Goal: Transaction & Acquisition: Purchase product/service

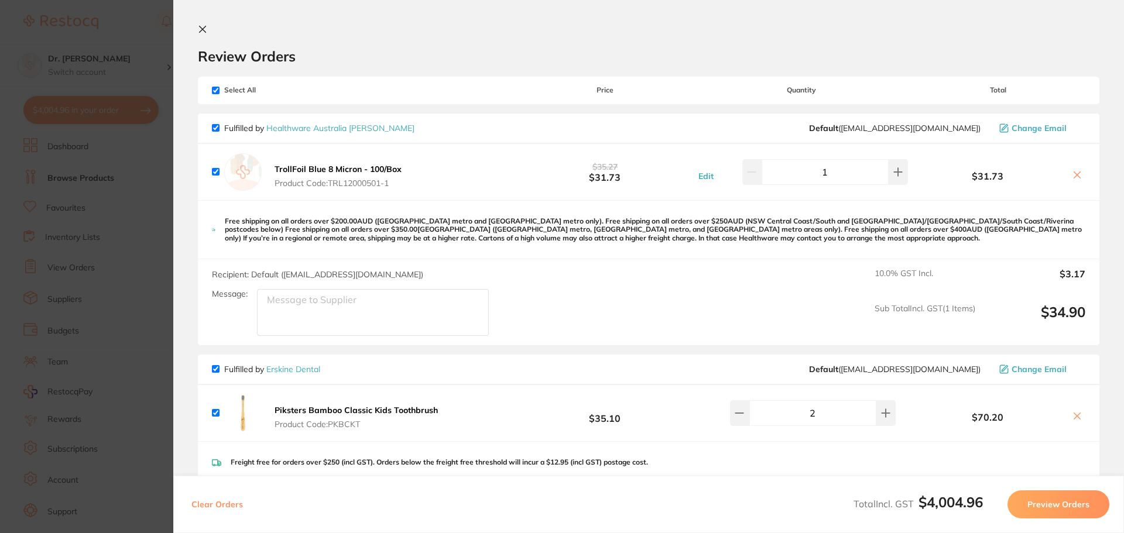
scroll to position [715, 0]
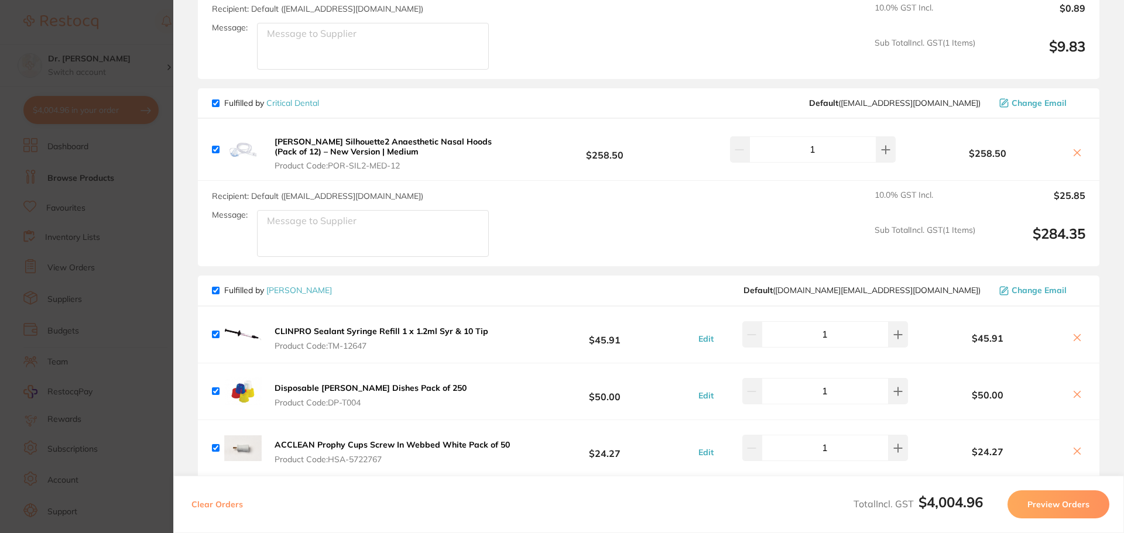
click at [136, 51] on section "Update RRP Set your pre negotiated price for this item. Item Agreed RRP (excl. …" at bounding box center [562, 266] width 1124 height 533
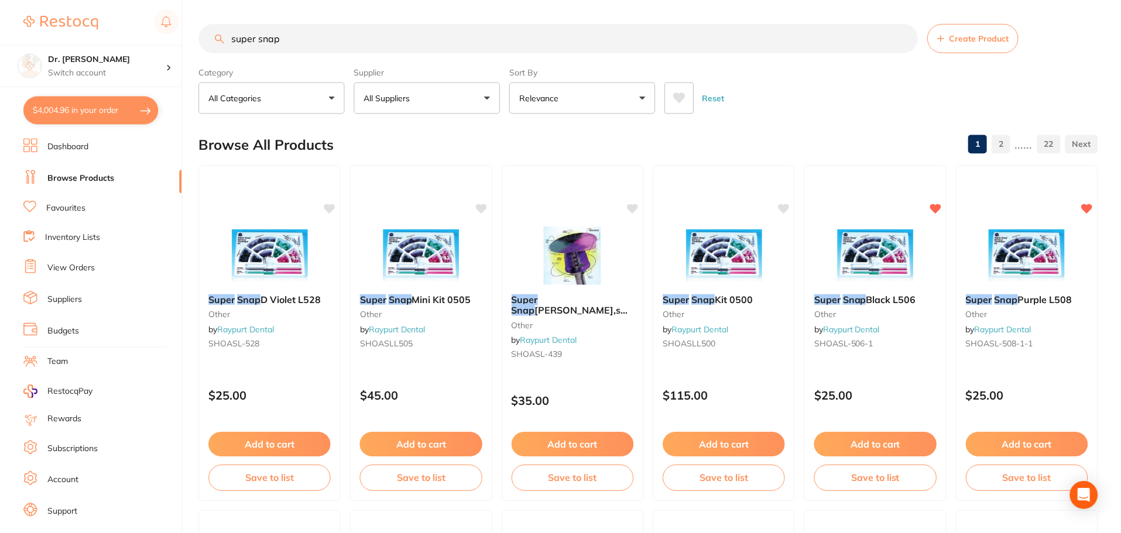
scroll to position [995, 0]
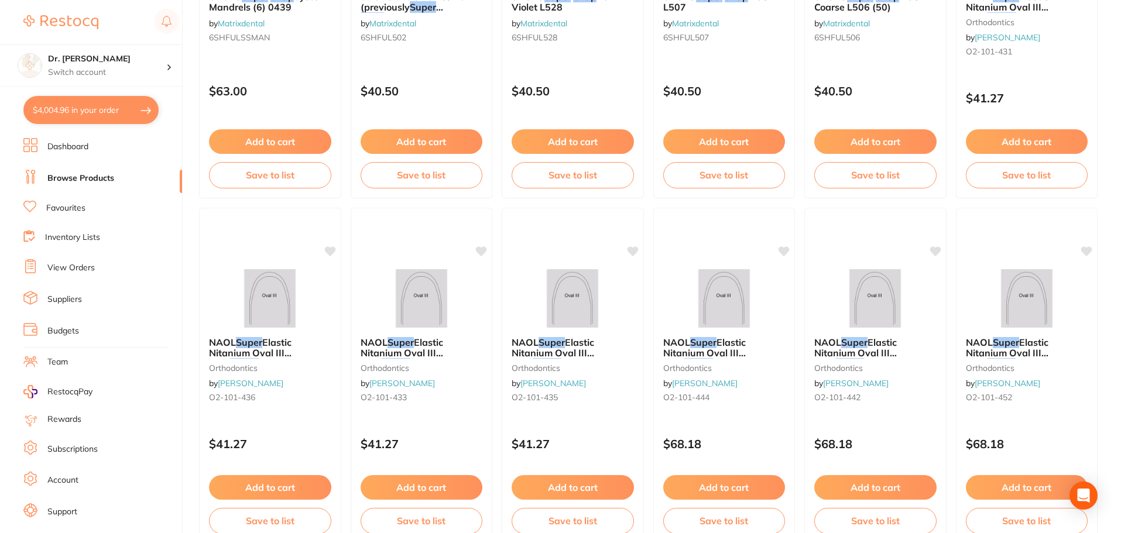
click at [129, 129] on section "Dr. [PERSON_NAME] Switch account Dr. [PERSON_NAME] $4,004.96 in your order Dash…" at bounding box center [91, 266] width 183 height 533
click at [85, 180] on link "Browse Products" at bounding box center [80, 179] width 67 height 12
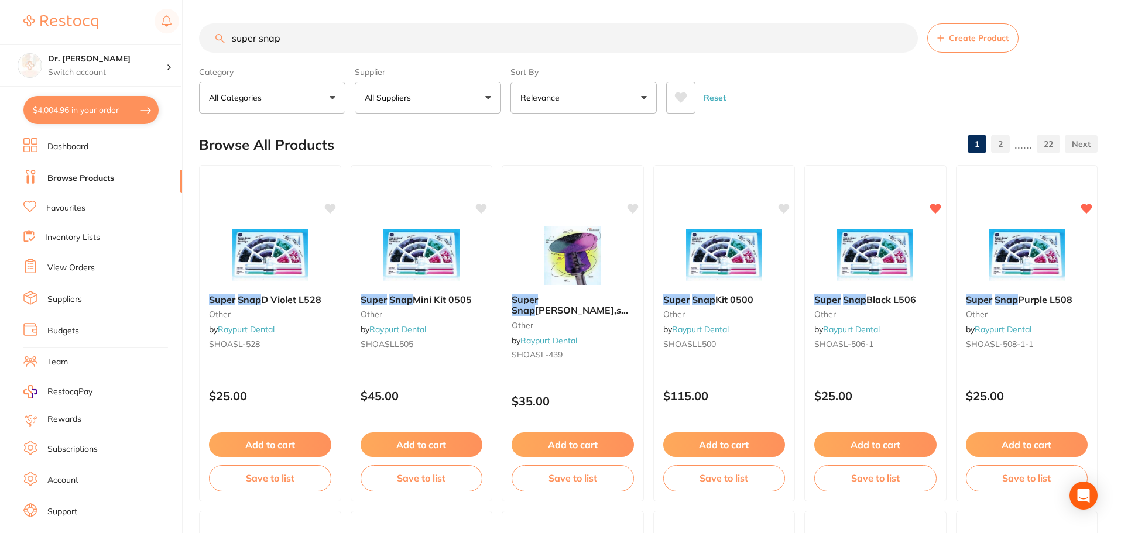
click at [269, 35] on input "super snap" at bounding box center [558, 37] width 719 height 29
drag, startPoint x: 282, startPoint y: 41, endPoint x: 0, endPoint y: 37, distance: 282.1
click at [0, 37] on div "$4,004.96 Dr. [PERSON_NAME] Switch account Dr. [PERSON_NAME] $4,004.96 in your …" at bounding box center [560, 266] width 1121 height 533
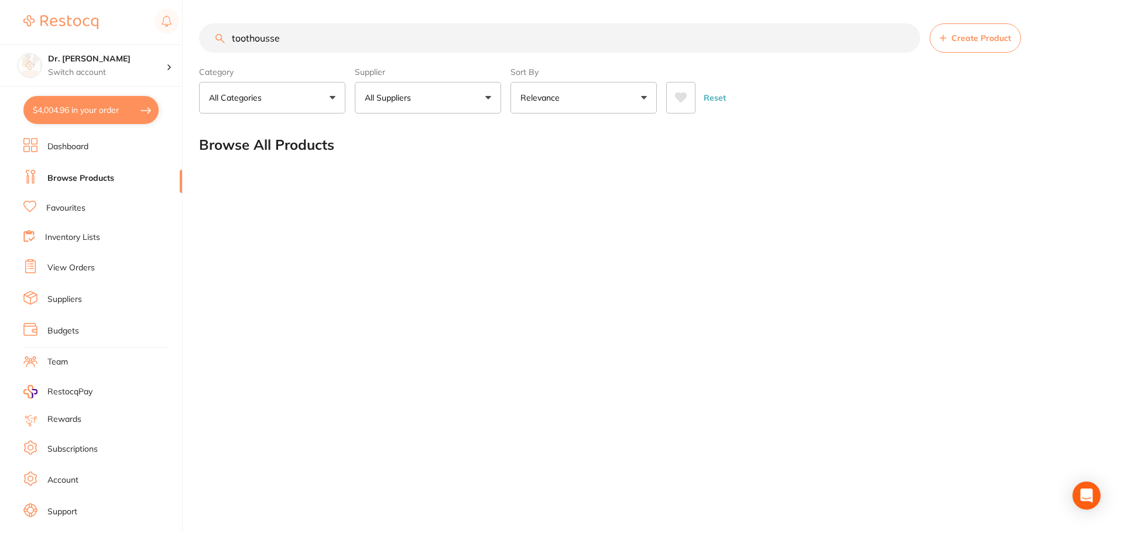
click at [255, 36] on input "toothousse" at bounding box center [559, 37] width 721 height 29
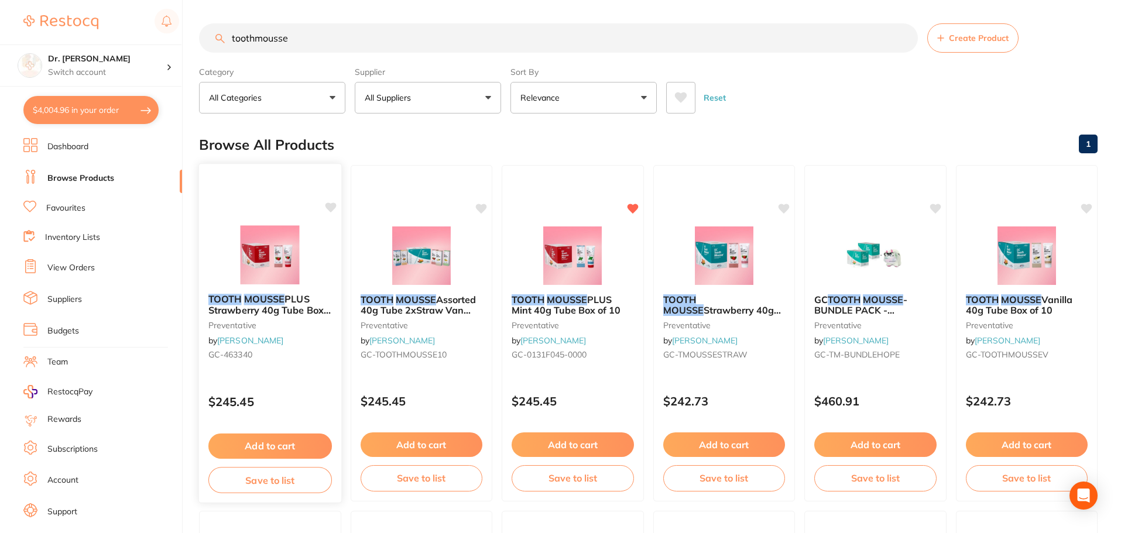
type input "toothmousse"
click at [296, 454] on button "Add to cart" at bounding box center [269, 446] width 123 height 25
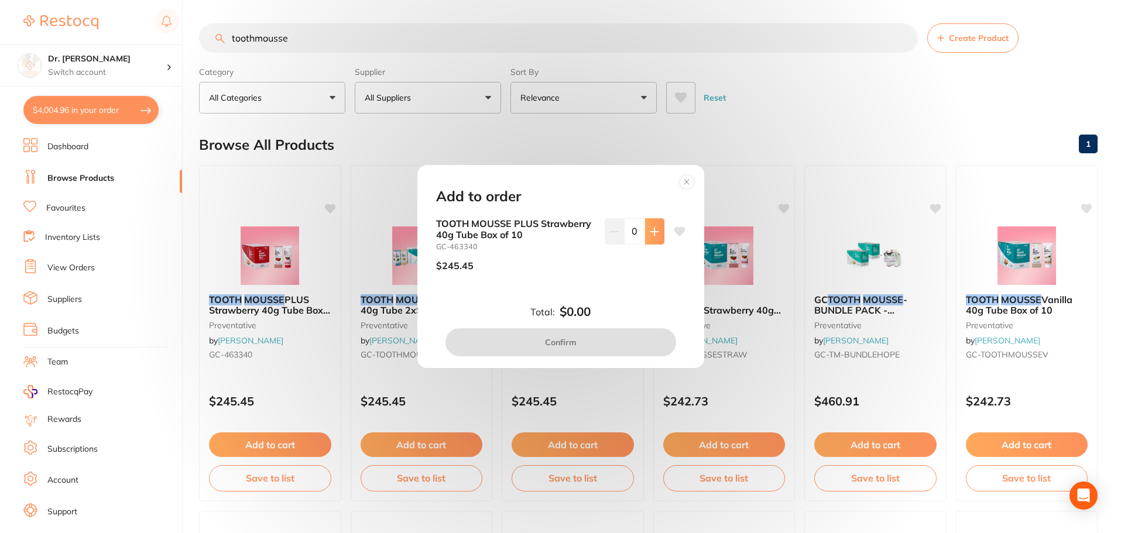
click at [648, 221] on button at bounding box center [654, 231] width 19 height 26
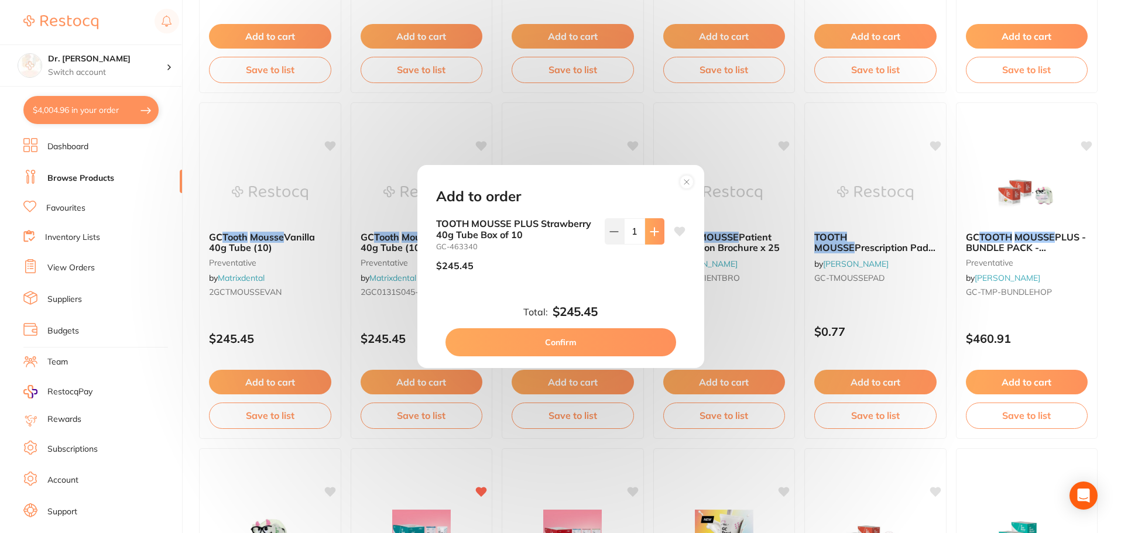
scroll to position [410, 0]
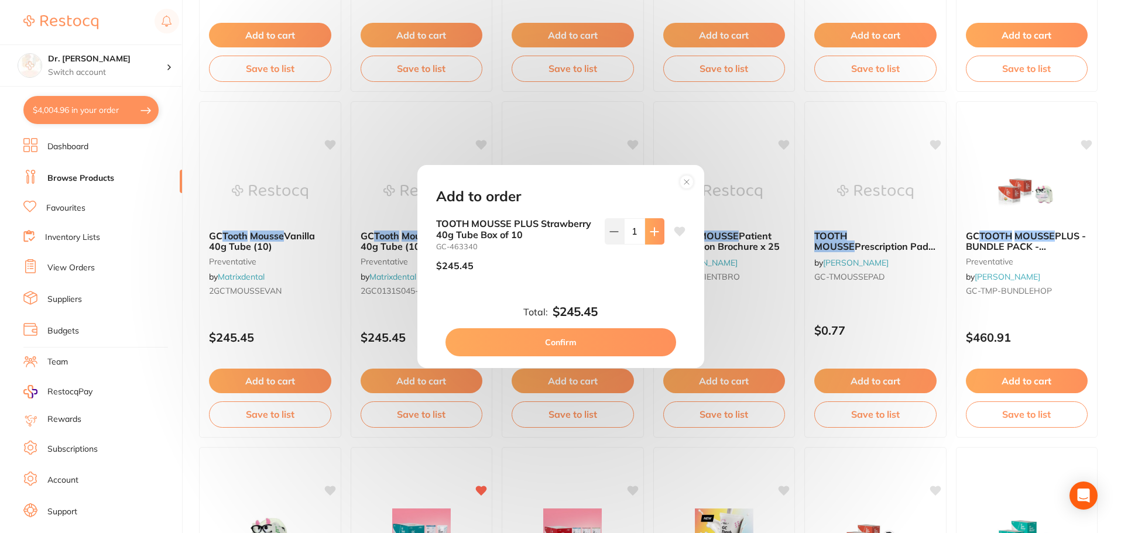
click at [656, 232] on icon at bounding box center [654, 231] width 9 height 9
click at [601, 226] on div "TOOTH MOUSSE PLUS Strawberry 40g Tube Box of 10 GC-463340 $245.45 2" at bounding box center [560, 249] width 249 height 62
click at [606, 228] on button at bounding box center [614, 231] width 19 height 26
type input "1"
click at [674, 227] on icon at bounding box center [680, 232] width 12 height 12
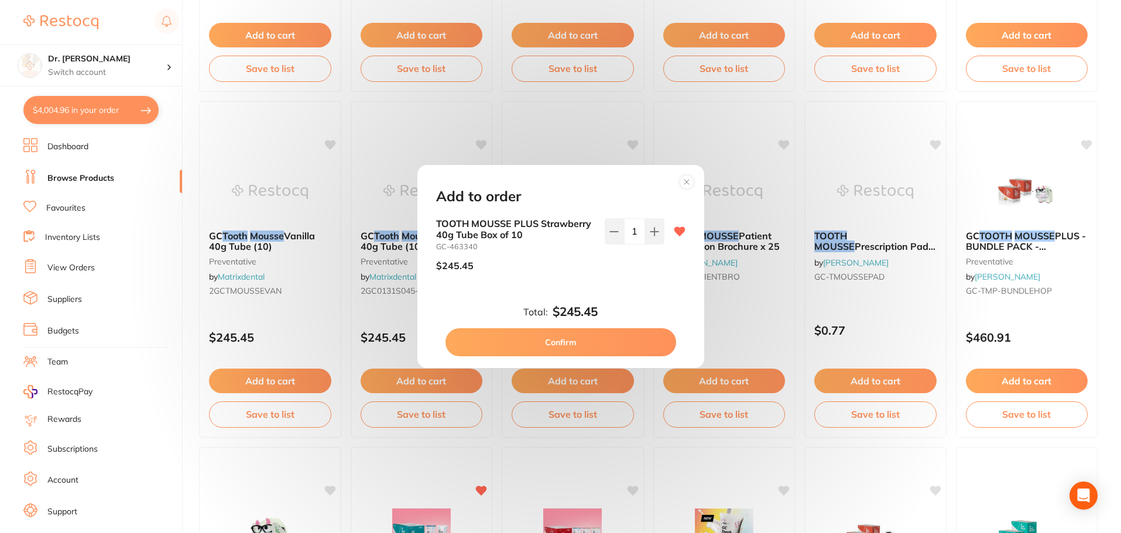
click at [559, 346] on button "Confirm" at bounding box center [560, 342] width 231 height 28
checkbox input "false"
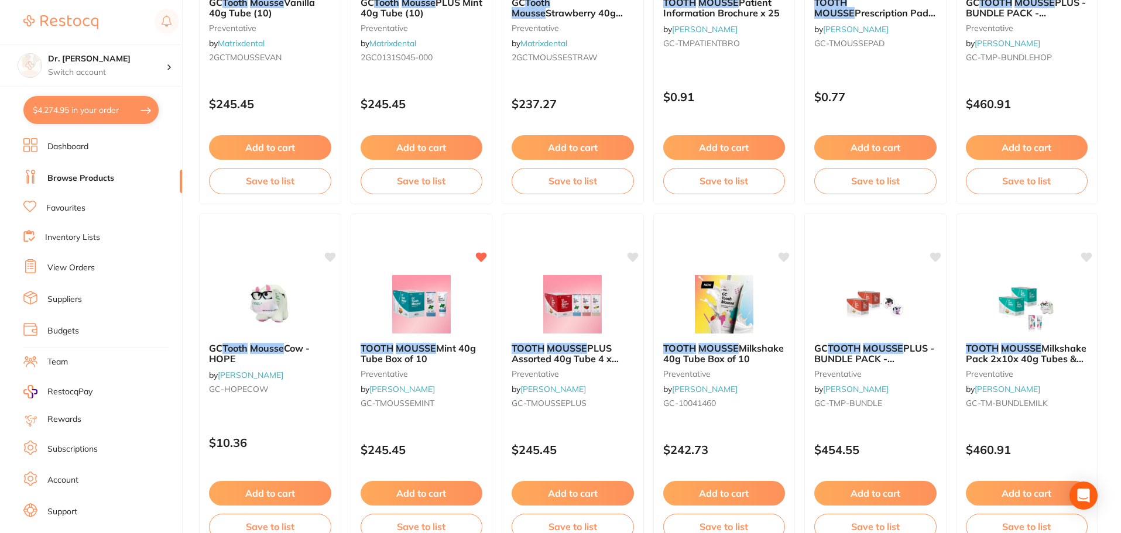
scroll to position [644, 0]
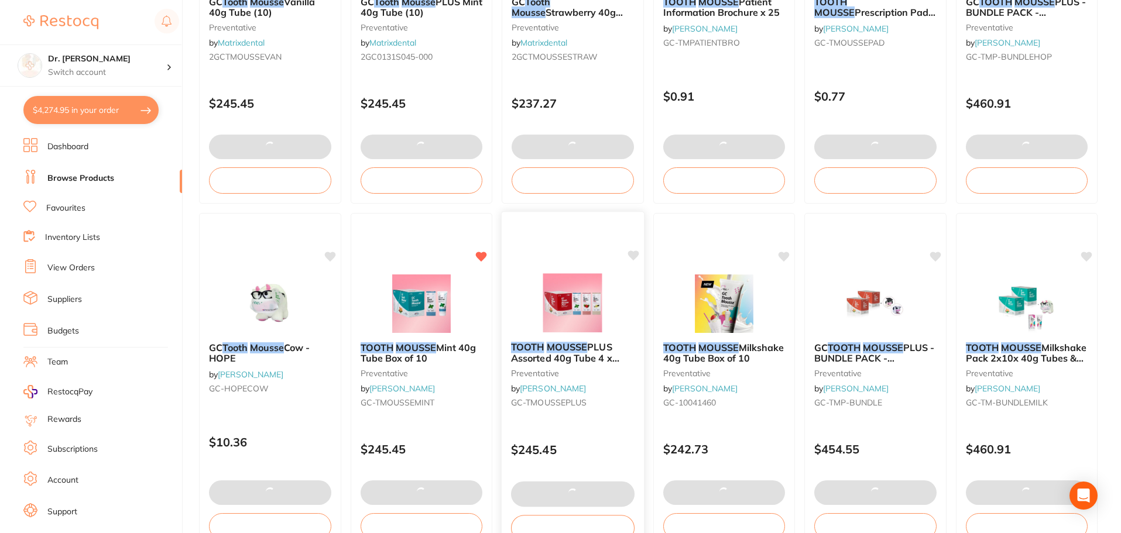
checkbox input "false"
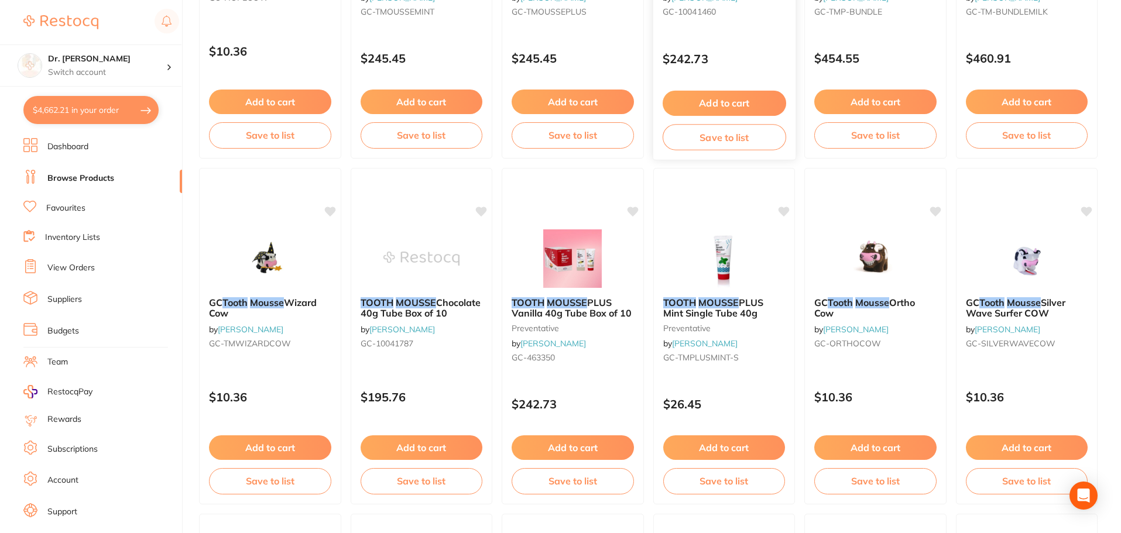
scroll to position [1054, 0]
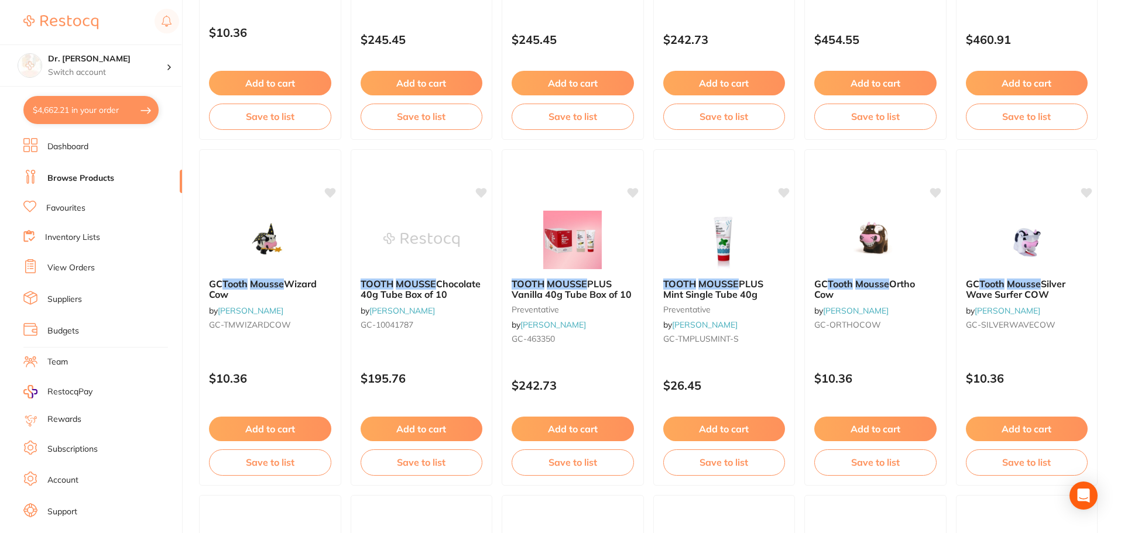
click at [711, 424] on button "Add to cart" at bounding box center [724, 429] width 122 height 25
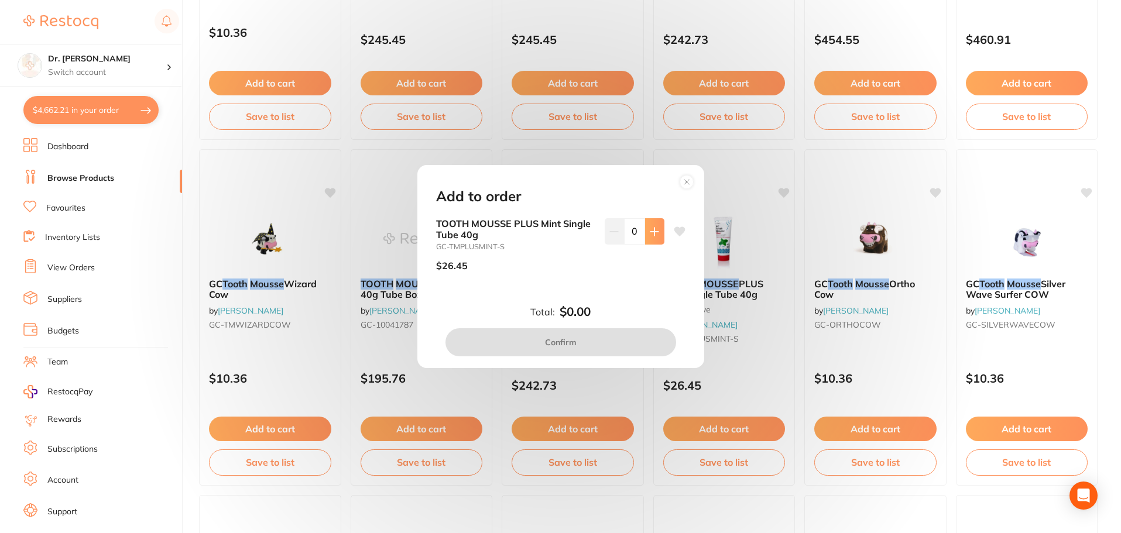
click at [652, 226] on button at bounding box center [654, 231] width 19 height 26
type input "2"
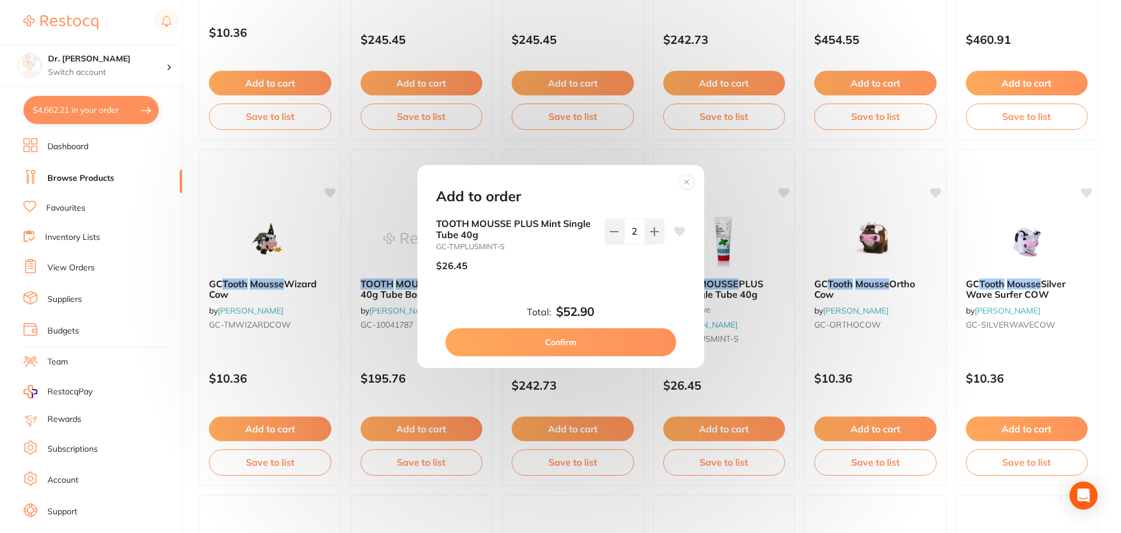
click at [575, 349] on button "Confirm" at bounding box center [560, 342] width 231 height 28
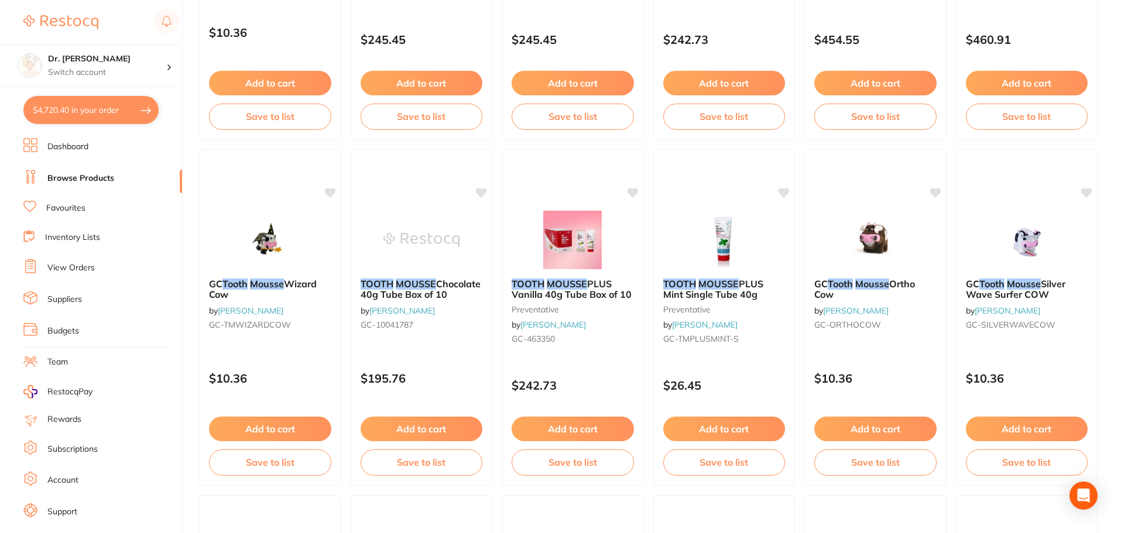
click at [97, 109] on button "$4,720.40 in your order" at bounding box center [90, 110] width 135 height 28
checkbox input "true"
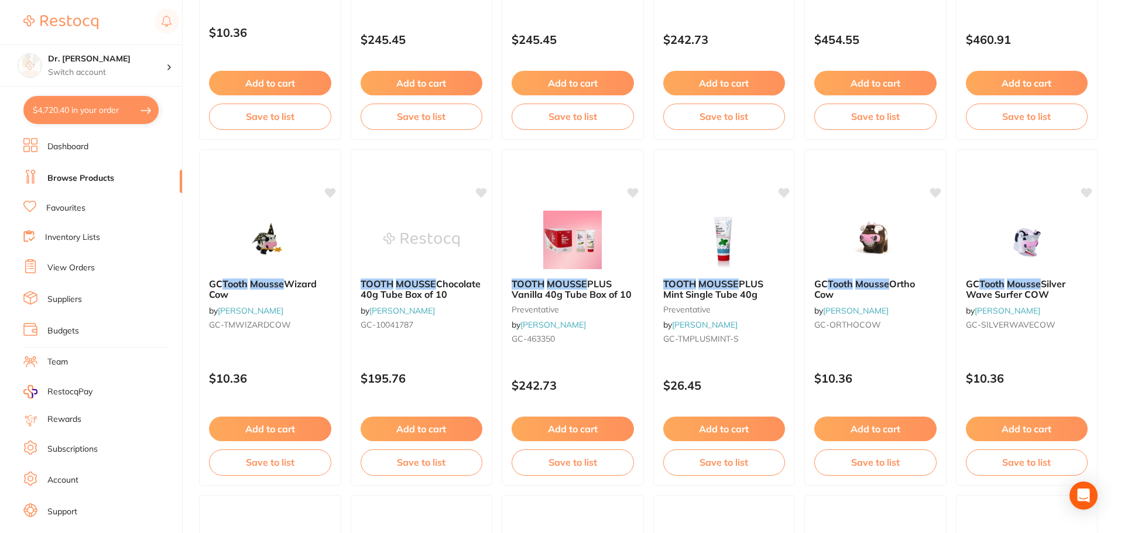
checkbox input "true"
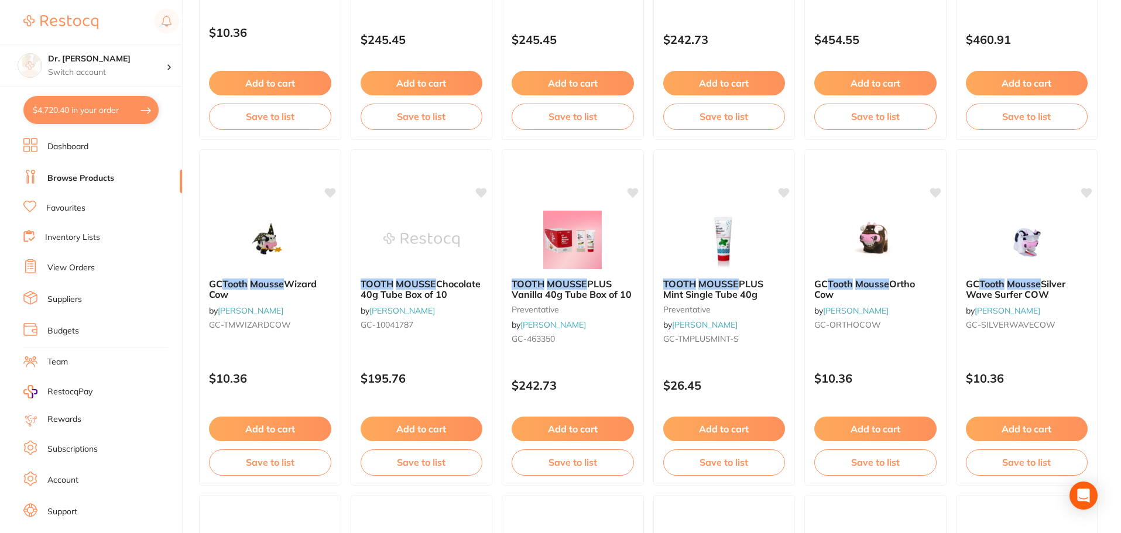
checkbox input "true"
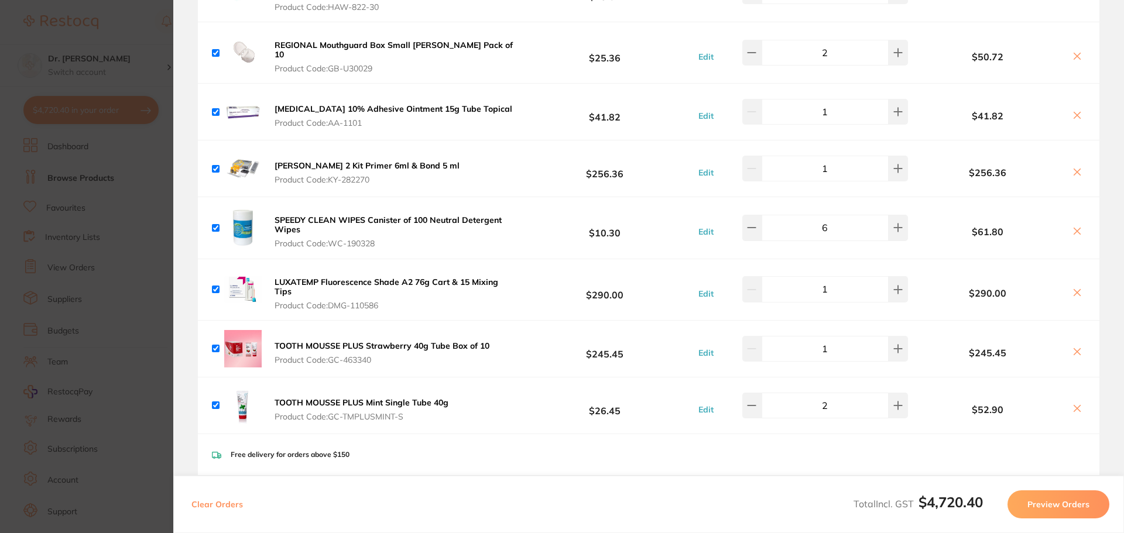
scroll to position [1639, 0]
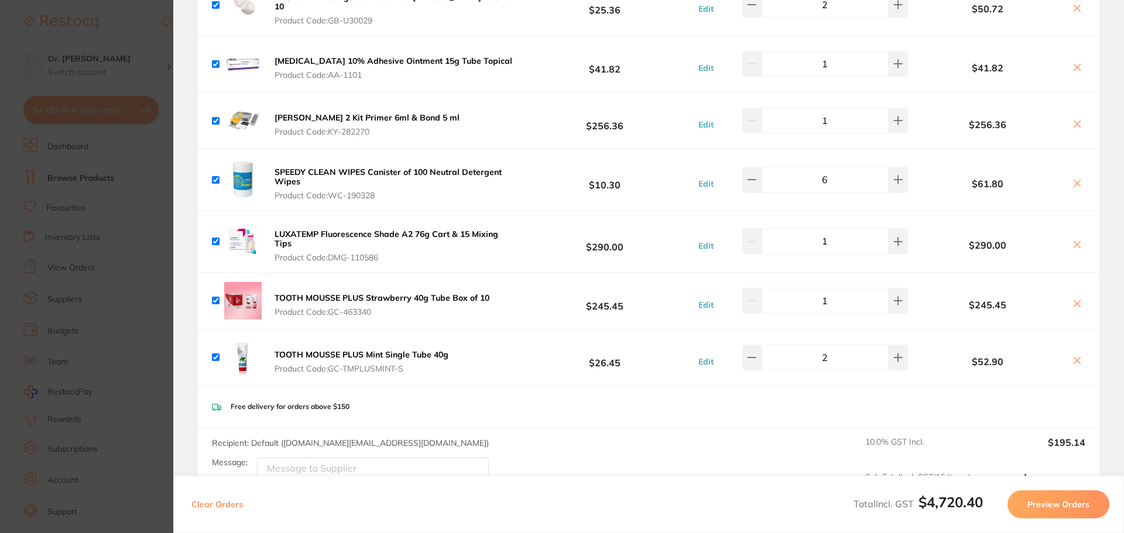
click at [1078, 299] on icon at bounding box center [1076, 303] width 9 height 9
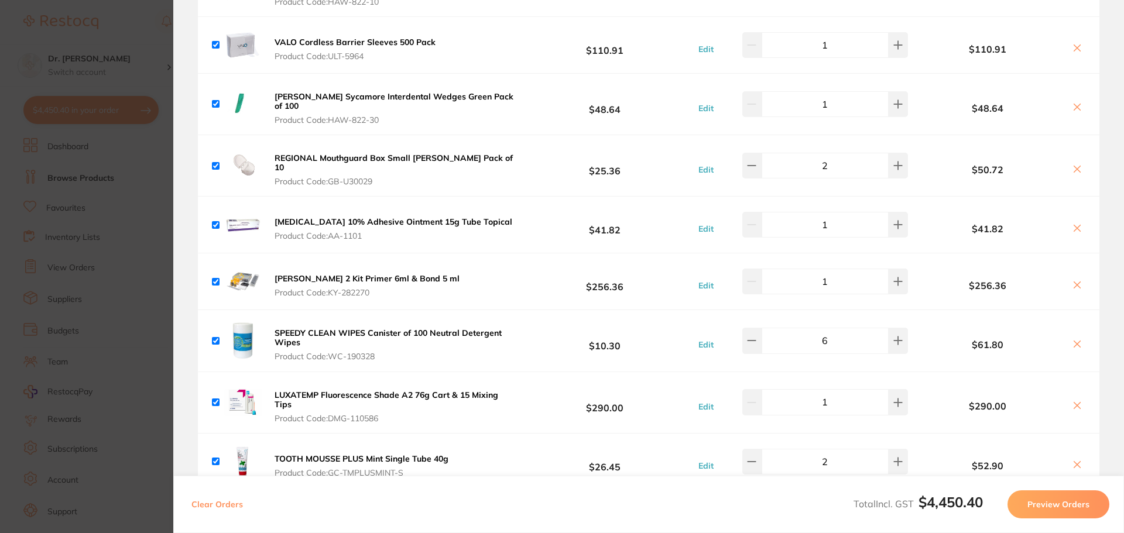
scroll to position [1463, 0]
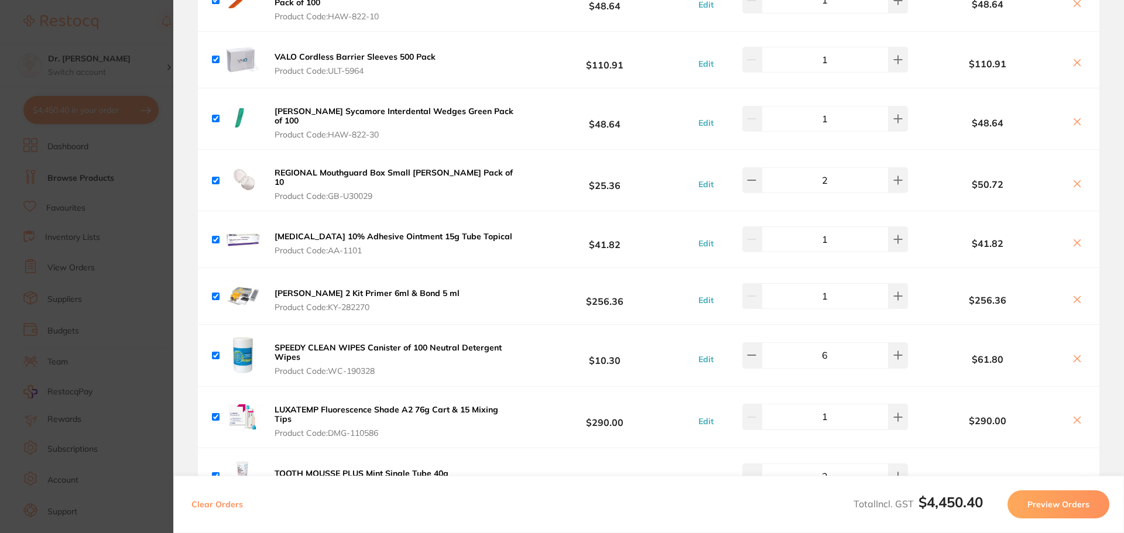
click at [1072, 117] on icon at bounding box center [1076, 121] width 9 height 9
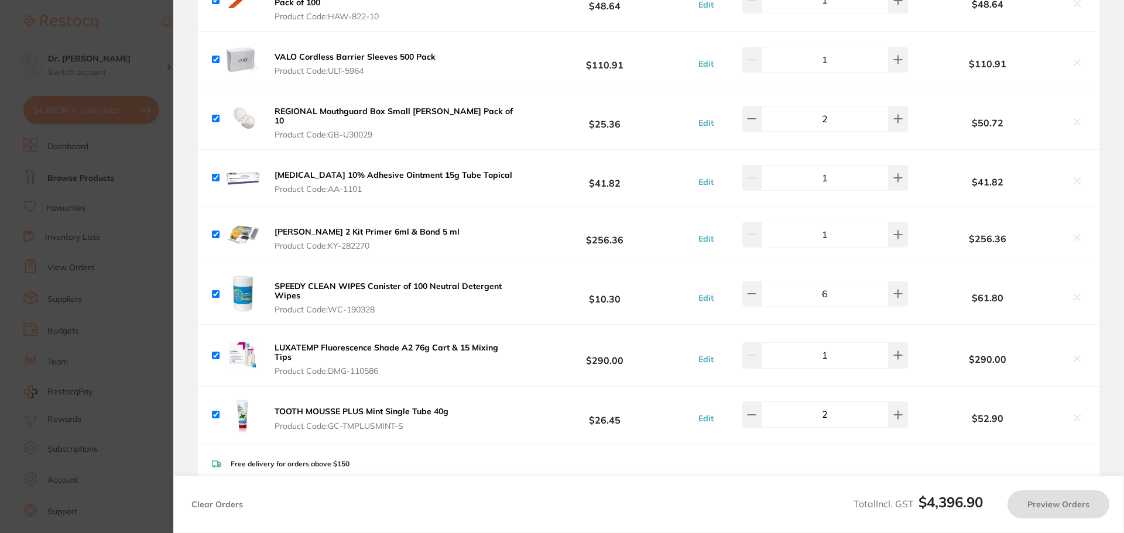
checkbox input "true"
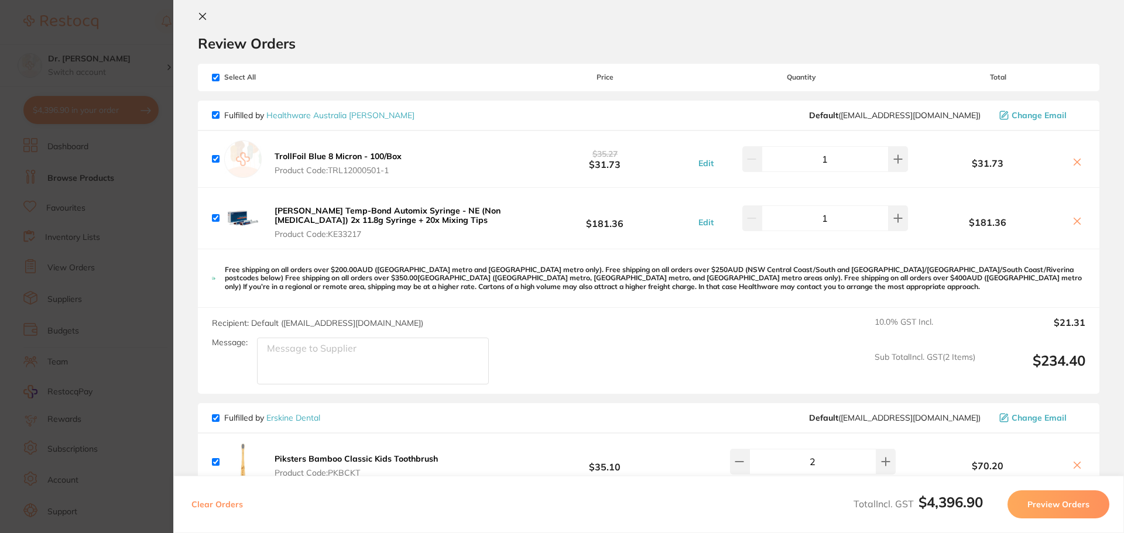
scroll to position [0, 0]
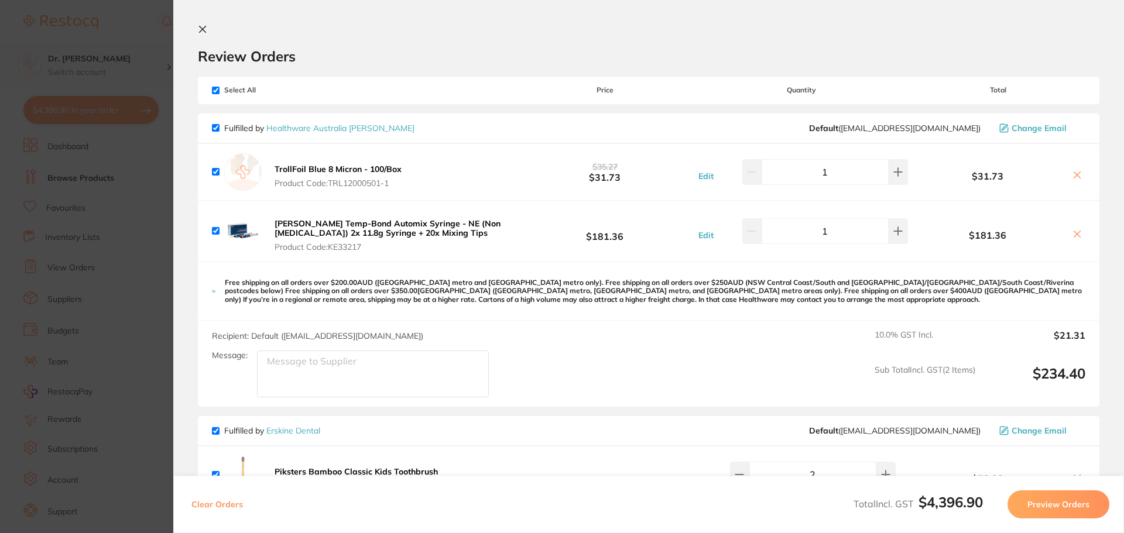
drag, startPoint x: 74, startPoint y: 43, endPoint x: 87, endPoint y: 49, distance: 14.1
click at [74, 43] on section "Update RRP Set your pre negotiated price for this item. Item Agreed RRP (excl. …" at bounding box center [562, 266] width 1124 height 533
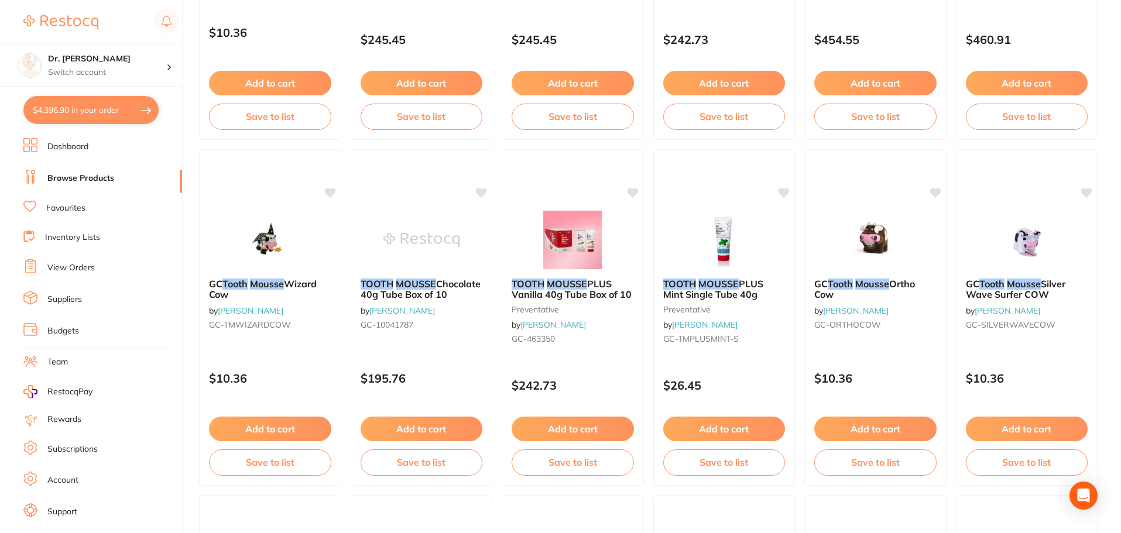
click at [101, 180] on link "Browse Products" at bounding box center [80, 179] width 67 height 12
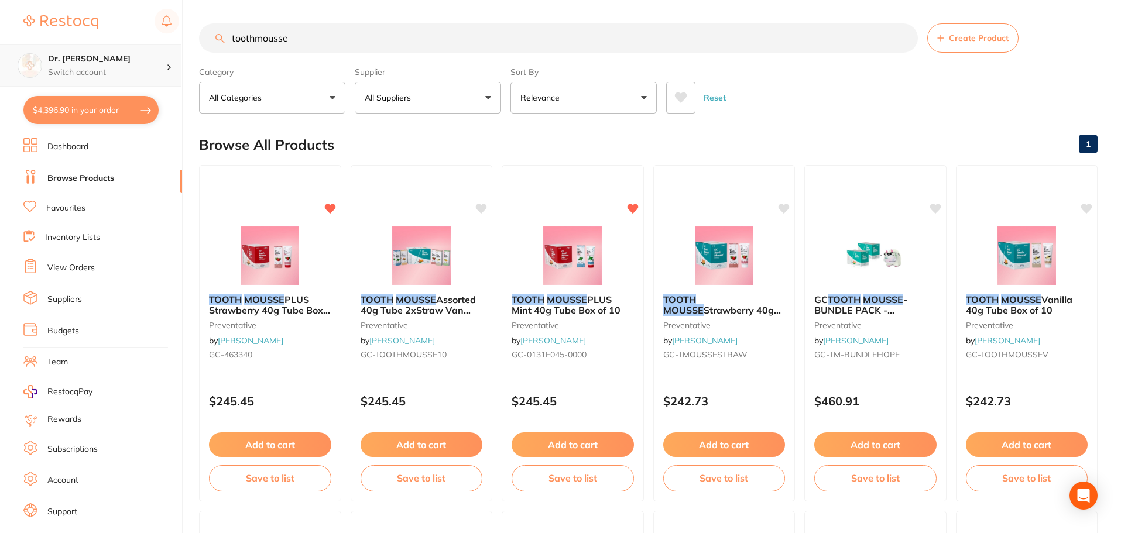
drag, startPoint x: 325, startPoint y: 39, endPoint x: 142, endPoint y: 63, distance: 185.3
click at [142, 63] on div "$4,396.90 Dr. [PERSON_NAME] Switch account Dr. [PERSON_NAME] $4,396.90 in your …" at bounding box center [560, 266] width 1121 height 533
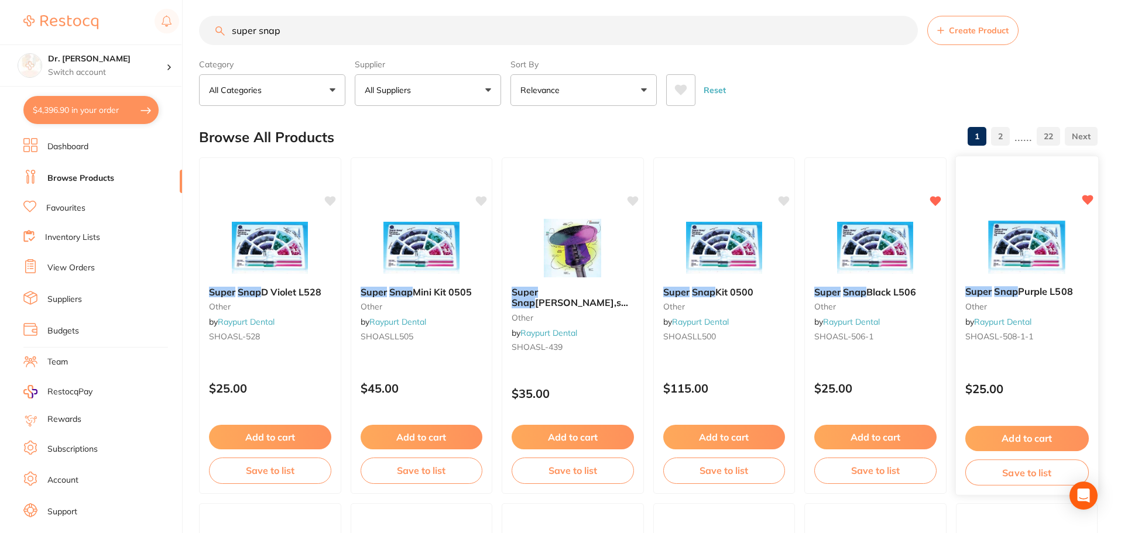
scroll to position [234, 0]
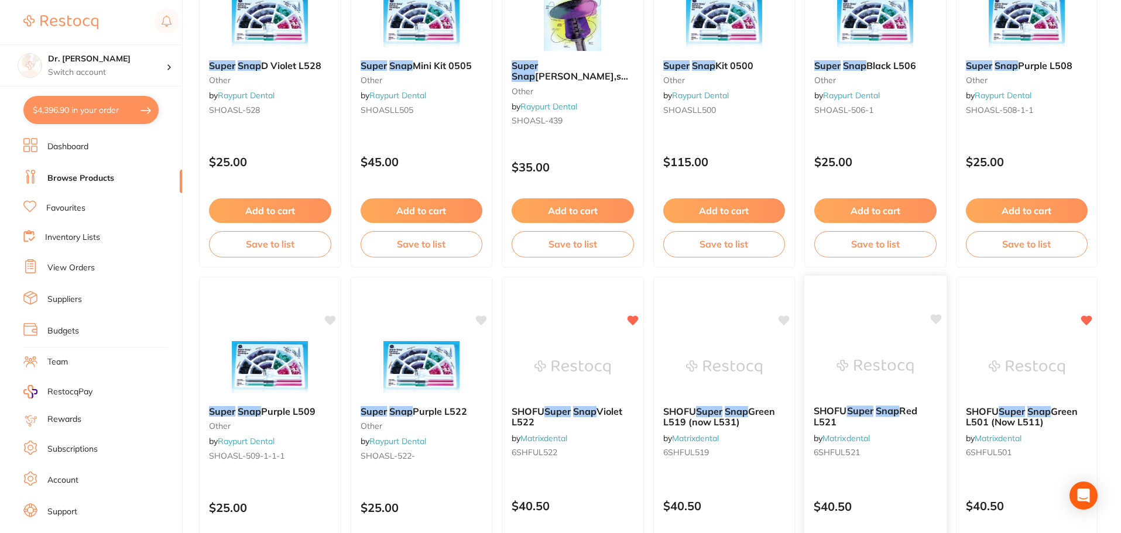
type input "super snap"
click at [885, 421] on b "SHOFU Super Snap Red L521" at bounding box center [875, 417] width 123 height 22
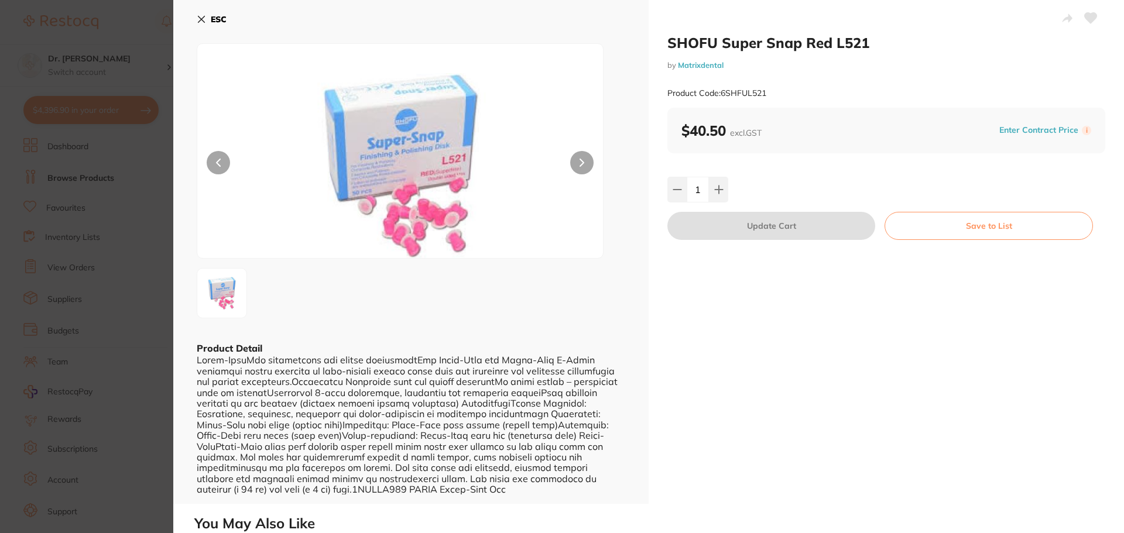
click at [198, 20] on icon at bounding box center [201, 19] width 9 height 9
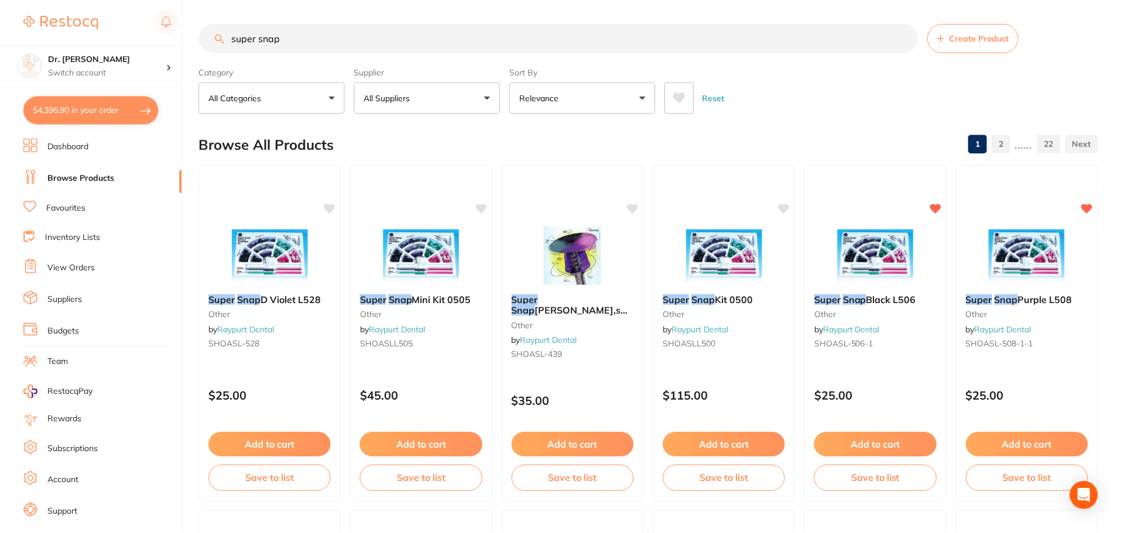
scroll to position [234, 0]
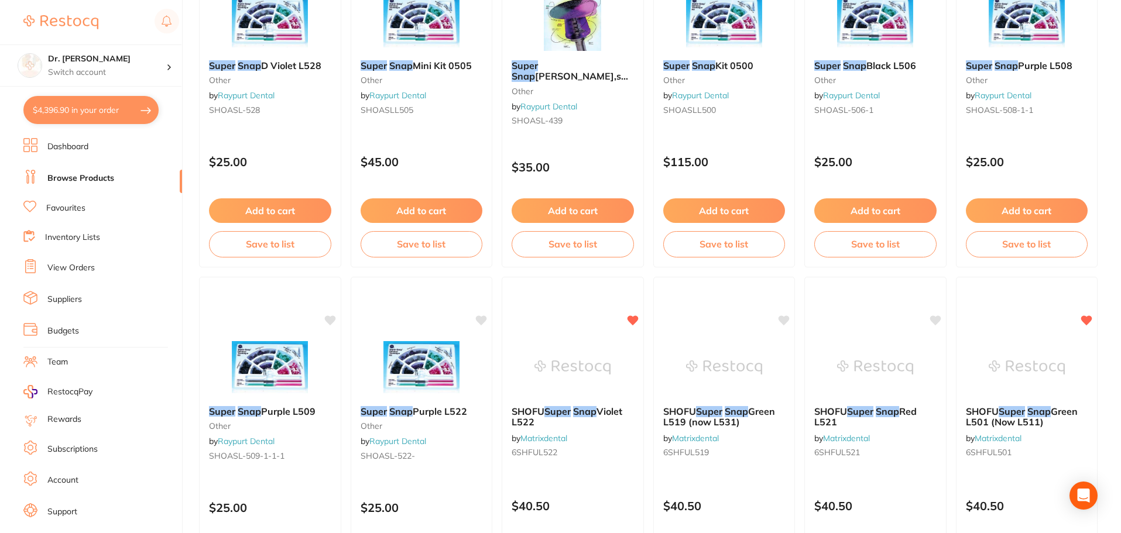
click at [56, 476] on link "Account" at bounding box center [62, 481] width 31 height 12
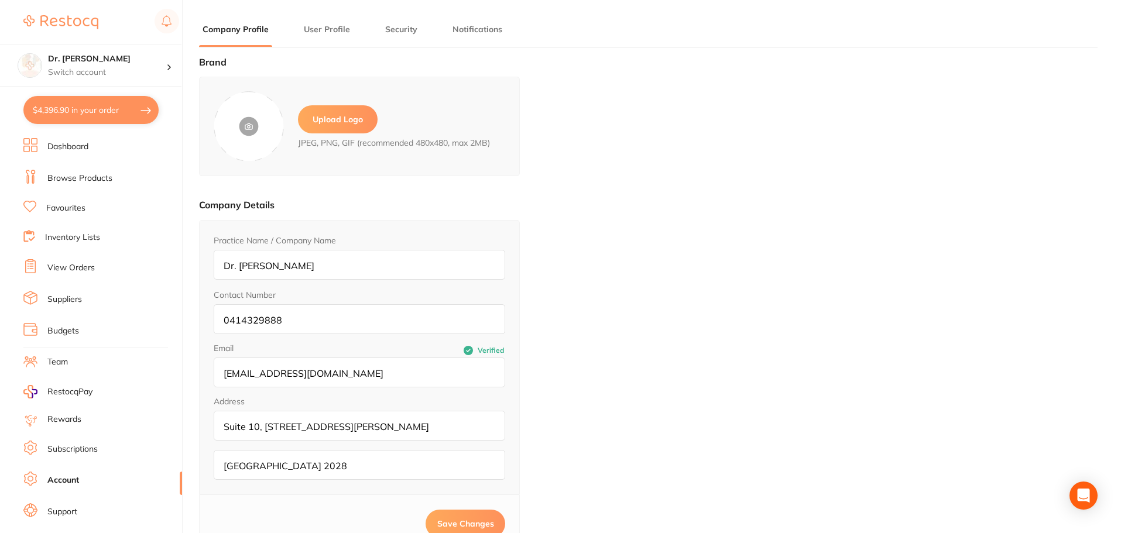
type input "[GEOGRAPHIC_DATA]"
type input "[PERSON_NAME]"
type input "93633351"
type input "[EMAIL_ADDRESS][DOMAIN_NAME]"
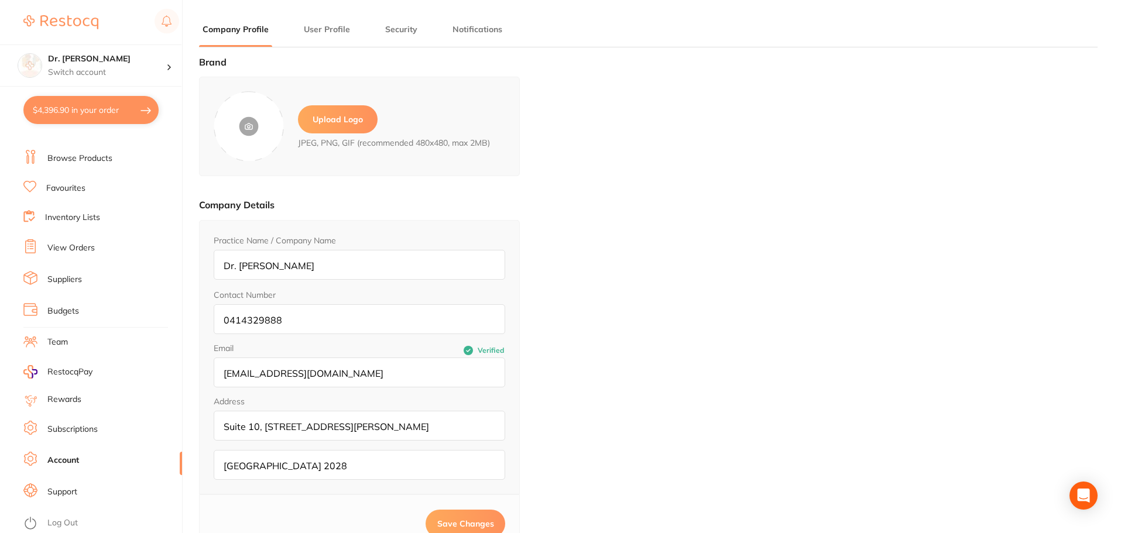
scroll to position [157, 0]
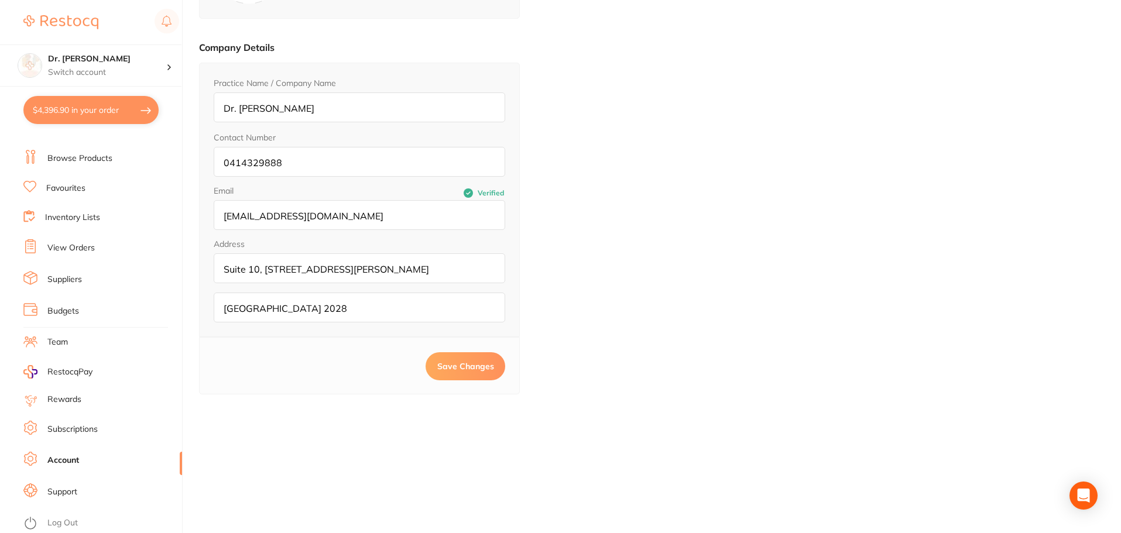
click at [64, 279] on link "Suppliers" at bounding box center [64, 280] width 35 height 12
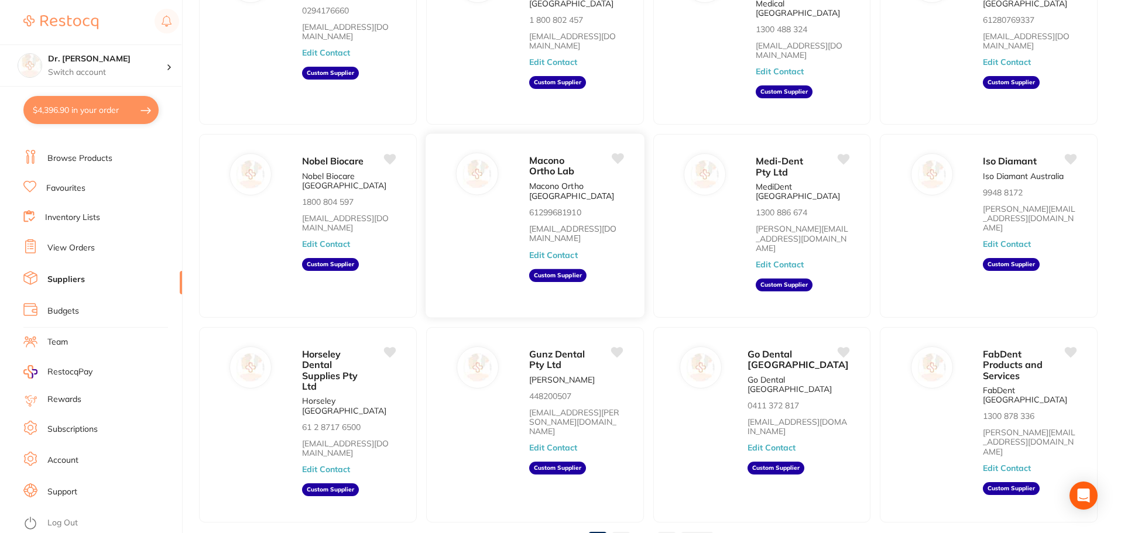
scroll to position [179, 0]
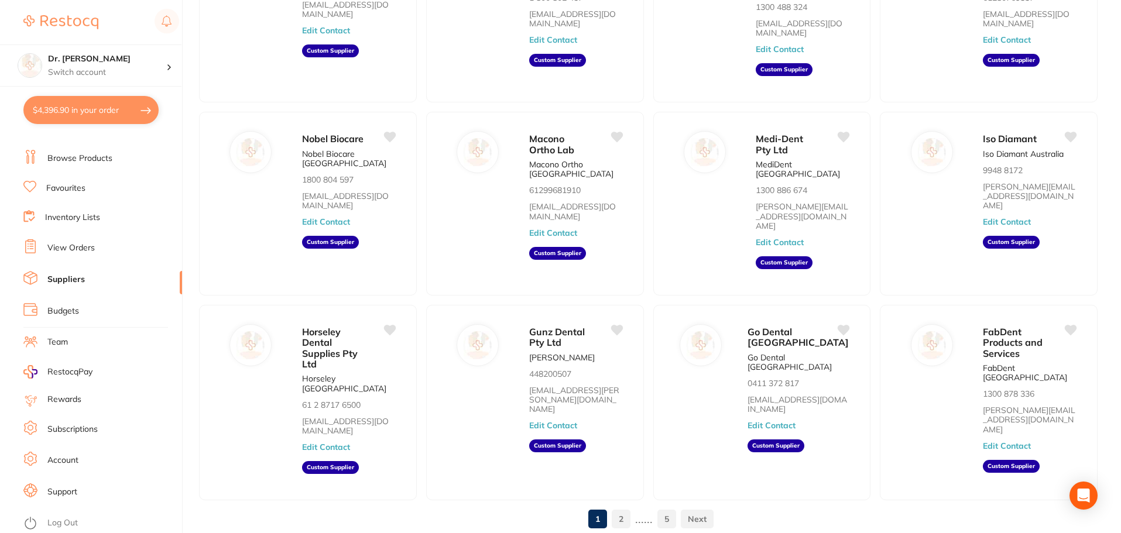
click at [620, 507] on link "2" at bounding box center [621, 518] width 19 height 23
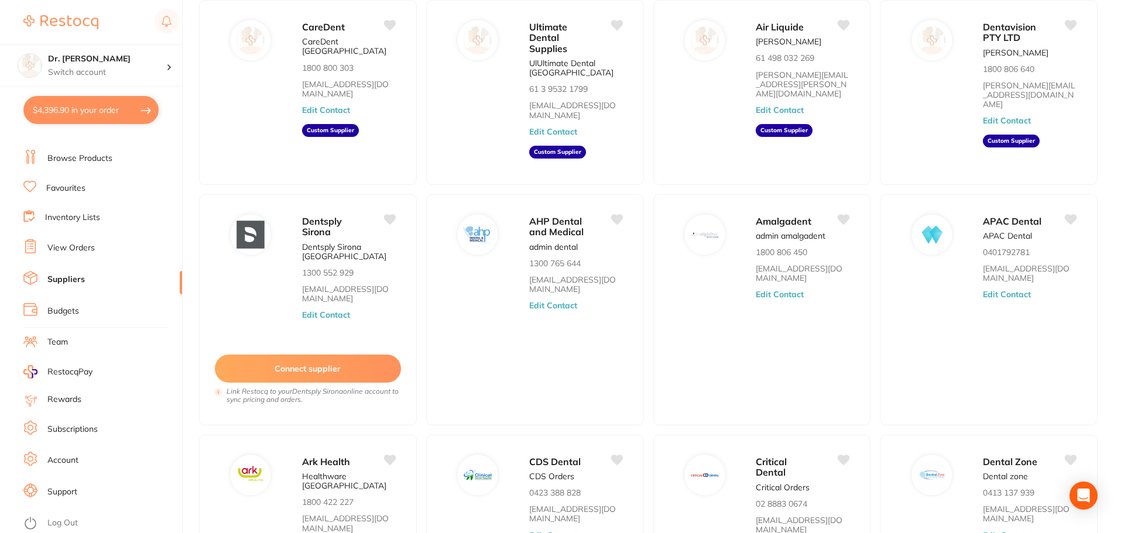
click at [70, 115] on button "$4,396.90 in your order" at bounding box center [90, 110] width 135 height 28
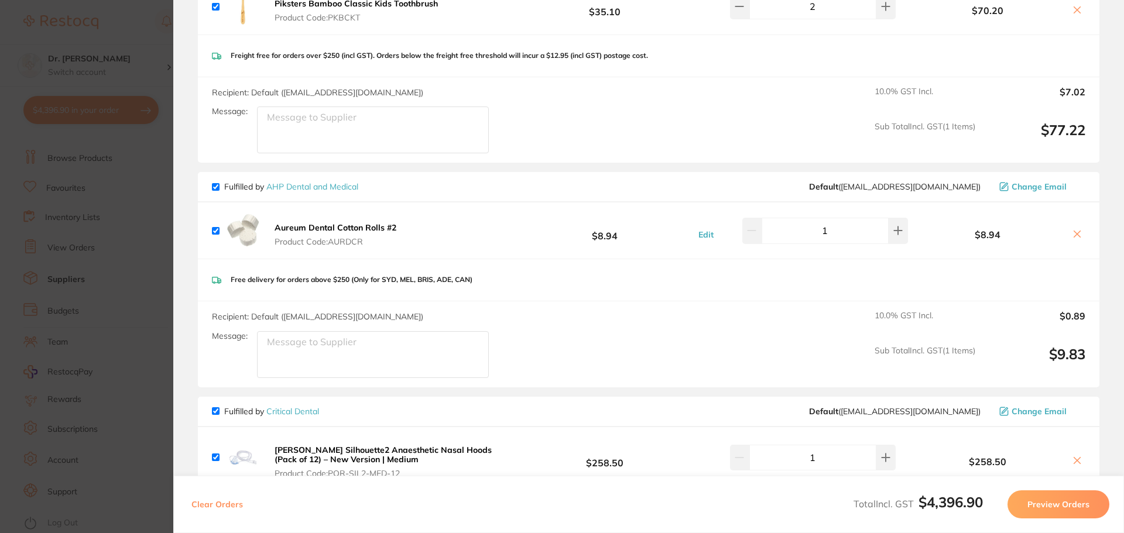
scroll to position [702, 0]
